Goal: Information Seeking & Learning: Learn about a topic

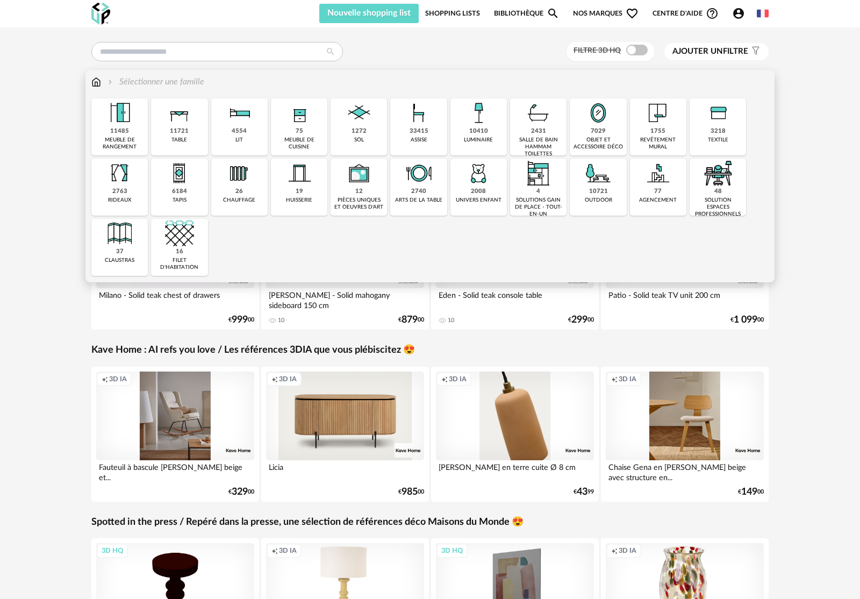
click at [134, 124] on img at bounding box center [119, 112] width 29 height 29
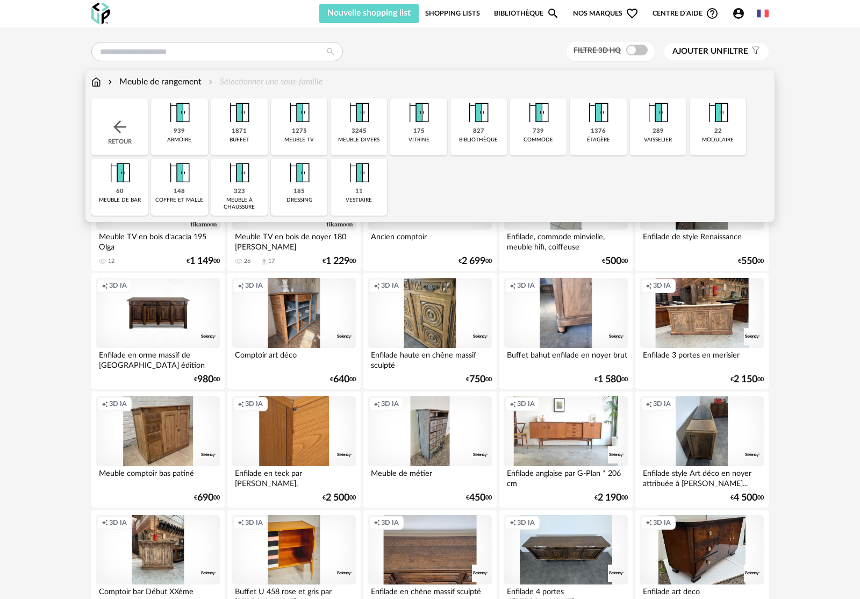
click at [667, 122] on img at bounding box center [658, 112] width 29 height 29
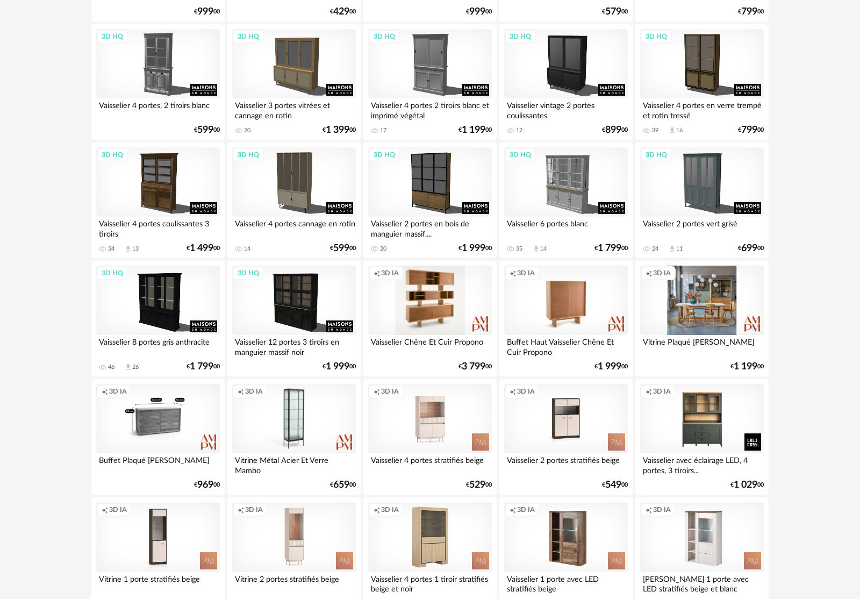
scroll to position [495, 0]
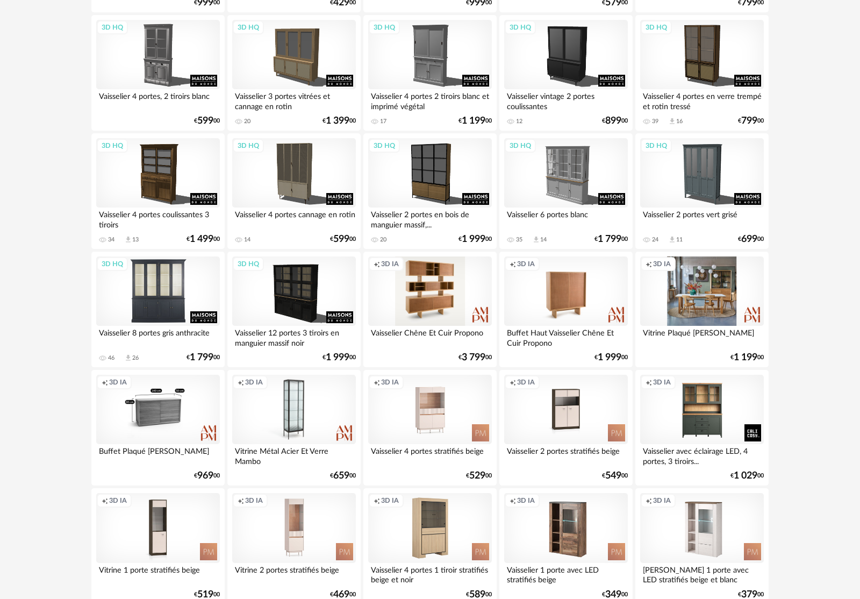
click at [166, 299] on div "3D HQ" at bounding box center [158, 292] width 124 height 70
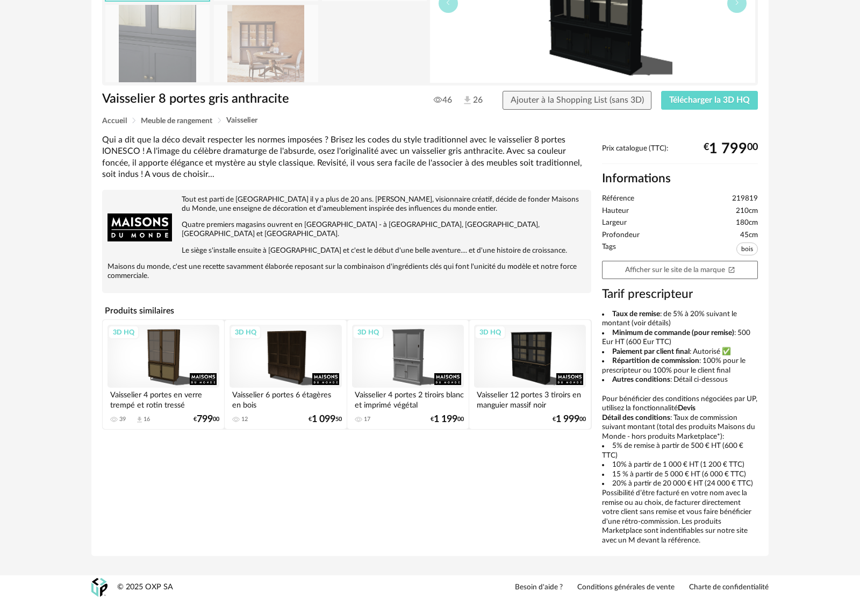
scroll to position [161, 0]
click at [539, 371] on div "3D HQ" at bounding box center [530, 355] width 112 height 63
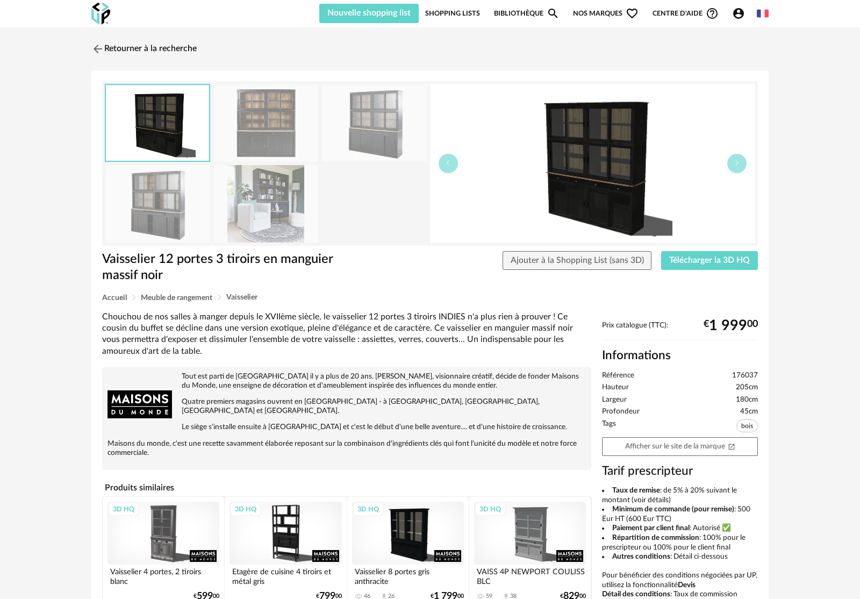
click at [268, 125] on img at bounding box center [266, 122] width 104 height 77
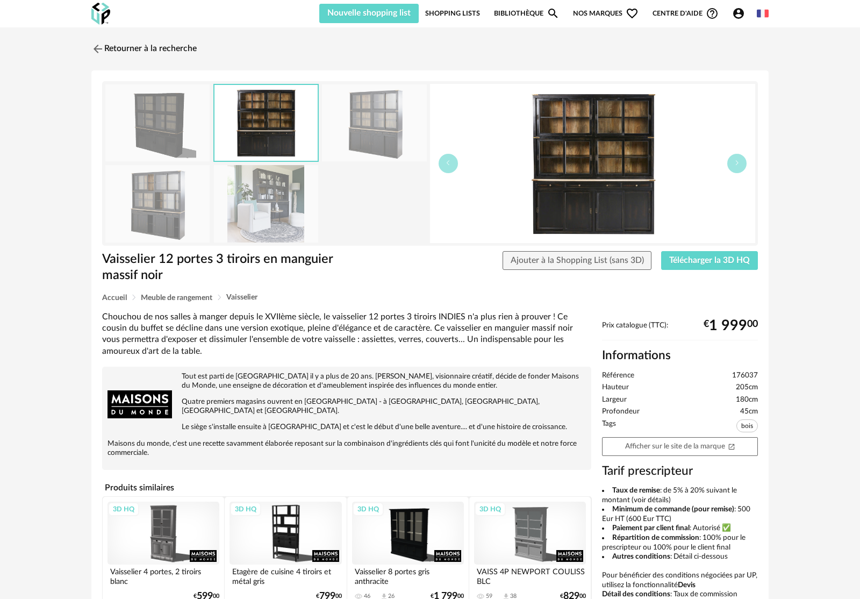
click at [250, 219] on img at bounding box center [266, 203] width 104 height 77
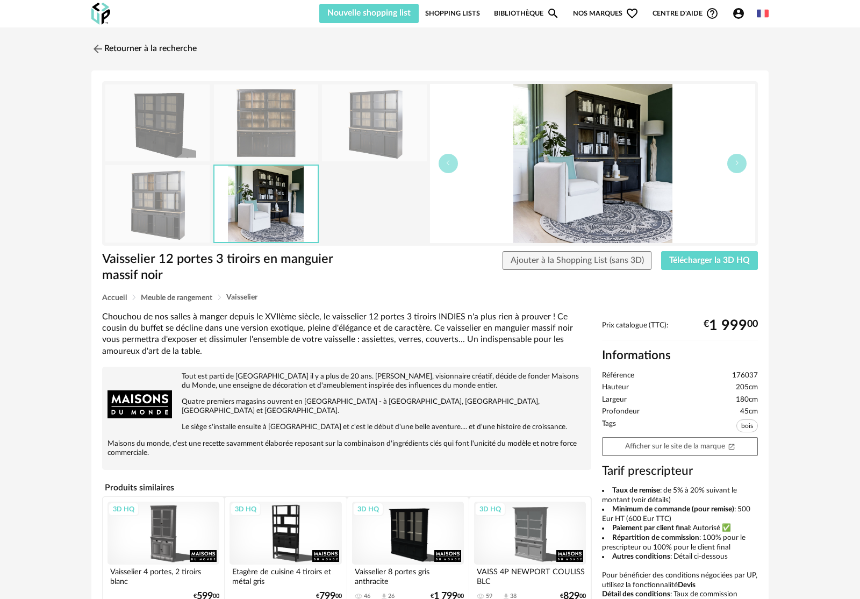
click at [155, 217] on img at bounding box center [157, 203] width 104 height 77
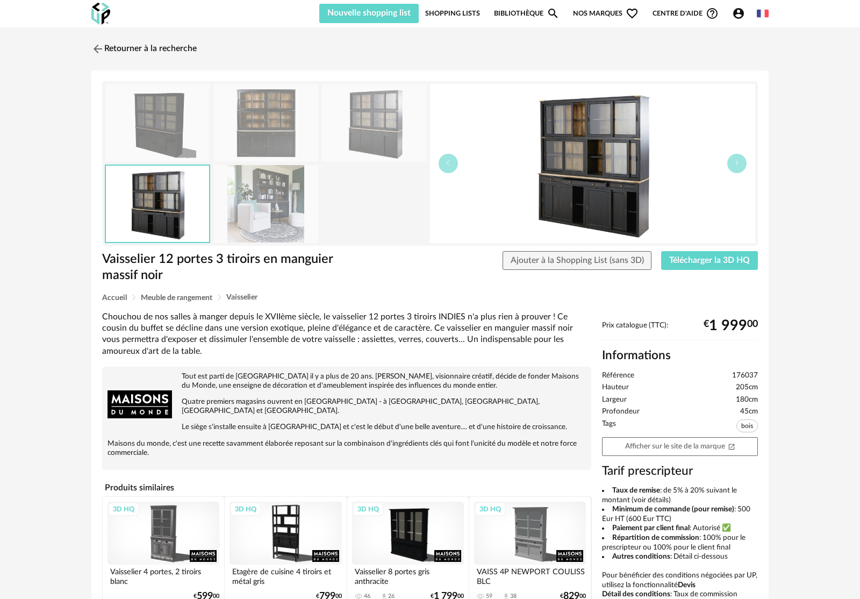
click at [188, 108] on img at bounding box center [157, 122] width 104 height 77
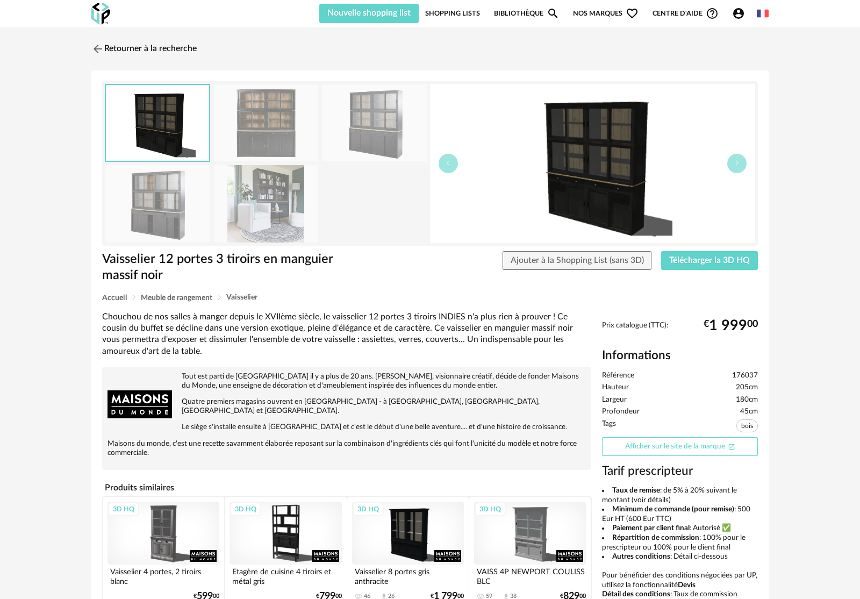
click at [653, 451] on link "Afficher sur le site de la marque Open In New icon" at bounding box center [680, 446] width 156 height 19
click at [102, 48] on img at bounding box center [97, 49] width 16 height 16
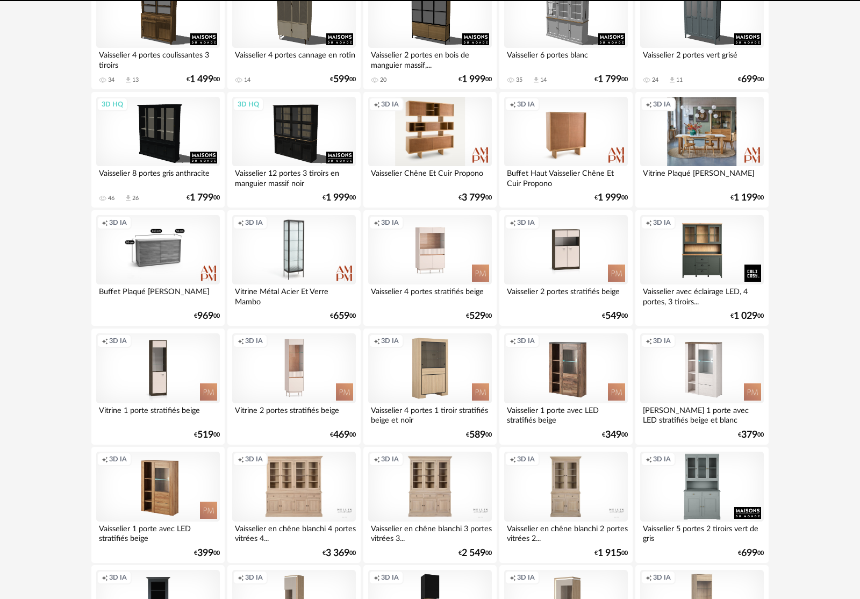
scroll to position [634, 0]
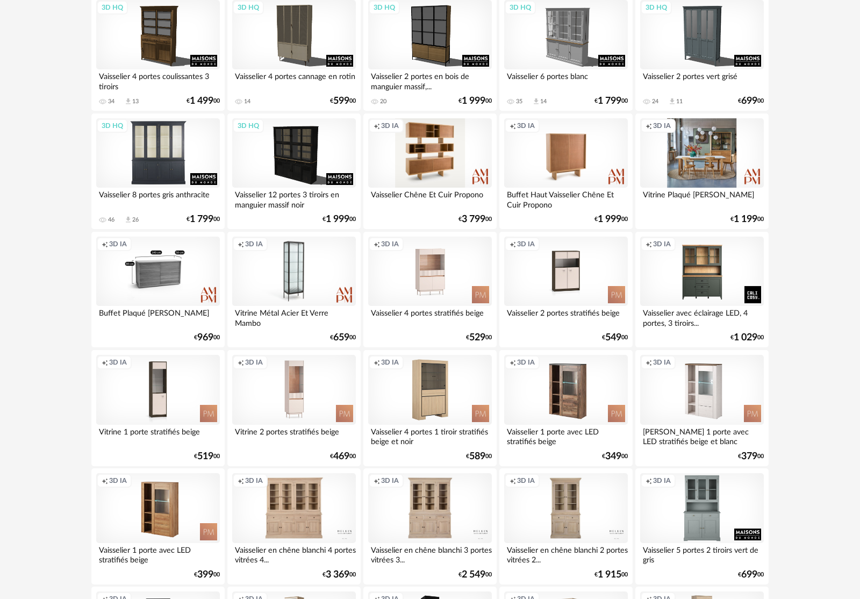
click at [126, 145] on div "3D HQ" at bounding box center [158, 153] width 124 height 70
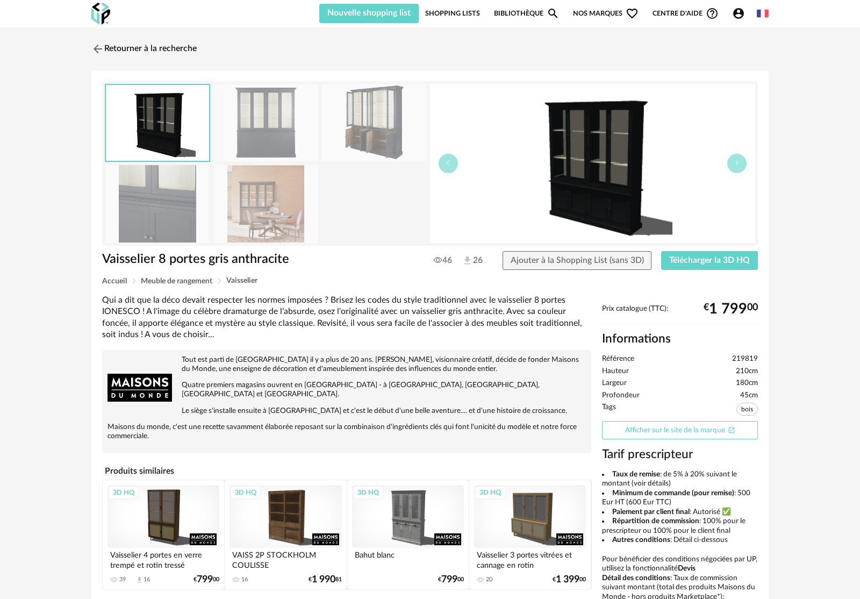
click at [668, 429] on link "Afficher sur le site de la marque Open In New icon" at bounding box center [680, 430] width 156 height 19
click at [98, 49] on img at bounding box center [97, 49] width 16 height 16
